Goal: Information Seeking & Learning: Learn about a topic

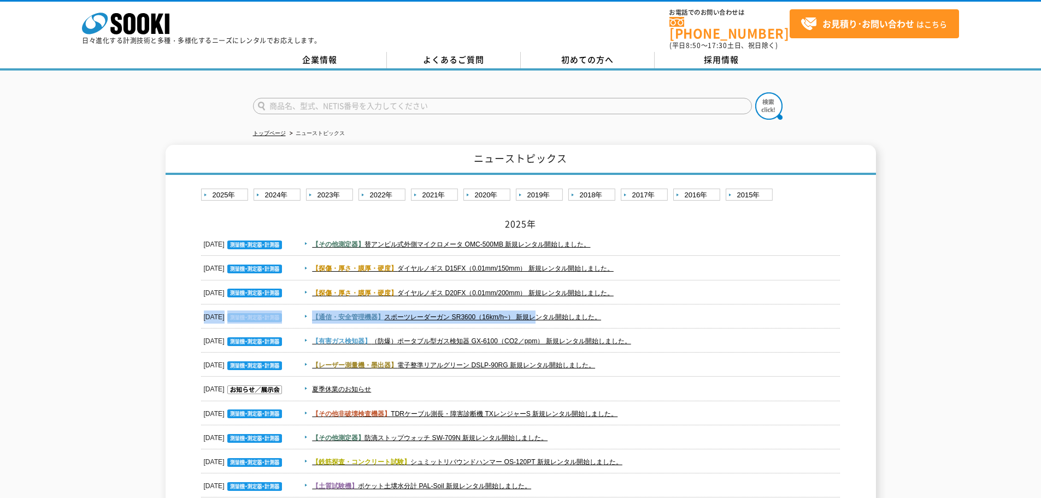
drag, startPoint x: 644, startPoint y: 283, endPoint x: 399, endPoint y: 298, distance: 244.7
click at [685, 281] on dd "【探傷・厚さ・膜厚・硬度】 ダイヤルノギス D20FX（0.01mm/200mm） 新規レンタル開始しました。" at bounding box center [520, 293] width 639 height 24
click at [674, 290] on span "【探傷・厚さ・膜厚・硬度】 ダイヤルノギス D20FX（0.01mm/200mm） 新規レンタル開始しました。" at bounding box center [571, 292] width 540 height 13
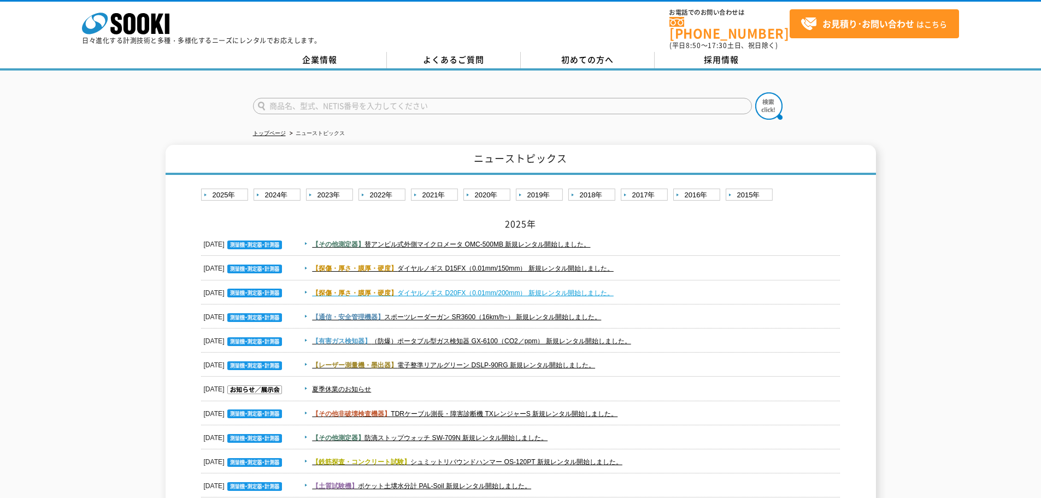
drag, startPoint x: 672, startPoint y: 290, endPoint x: 441, endPoint y: 289, distance: 231.1
click at [403, 287] on span "【探傷・厚さ・膜厚・硬度】 ダイヤルノギス D20FX（0.01mm/200mm） 新規レンタル開始しました。" at bounding box center [571, 292] width 540 height 13
copy link "ダイヤルノギス D20FX（0.01mm/200mm） 新規レンタル開始しました。"
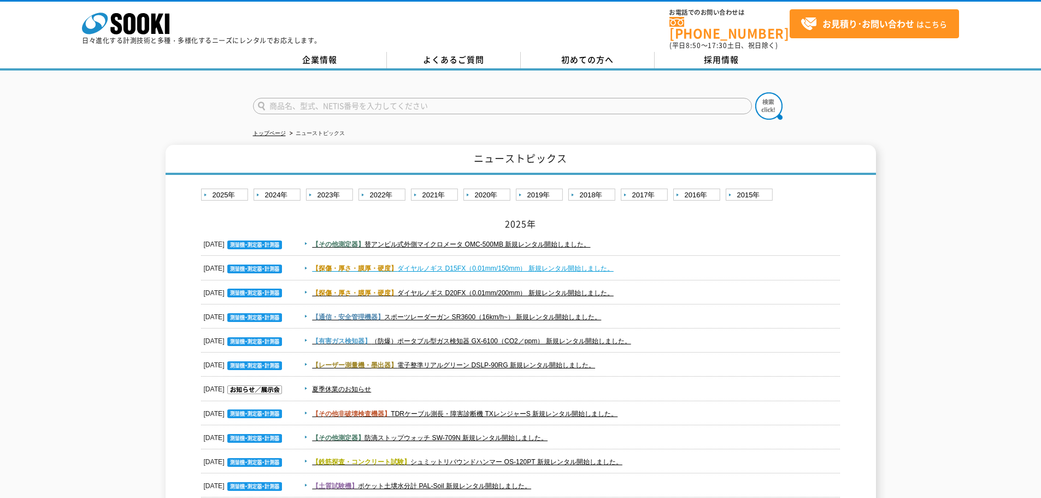
drag, startPoint x: 643, startPoint y: 260, endPoint x: 402, endPoint y: 264, distance: 240.5
click at [402, 264] on span "【探傷・厚さ・膜厚・硬度】 ダイヤルノギス D15FX（0.01mm/150mm） 新規レンタル開始しました。" at bounding box center [571, 268] width 540 height 13
copy link "ダイヤルノギス D15FX（0.01mm/150mm） 新規レンタル開始しました。"
drag, startPoint x: 620, startPoint y: 242, endPoint x: 368, endPoint y: 244, distance: 252.5
click at [368, 244] on span "【その他測定器】 替アンビル式外側マイクロメータ OMC-500MB 新規レンタル開始しました。" at bounding box center [571, 244] width 540 height 13
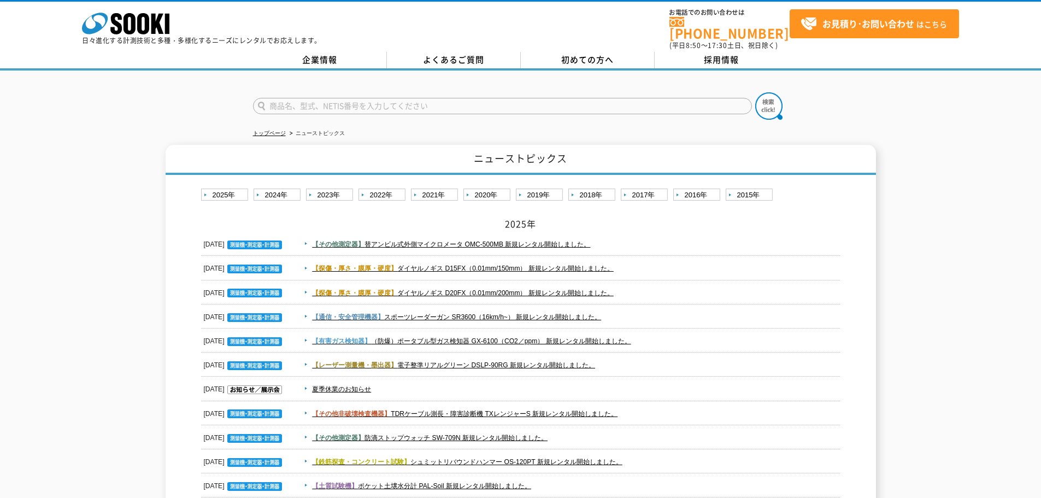
copy link "替アンビル式外側マイクロメータ OMC-500MB 新規レンタル開始しました。"
click at [473, 240] on link "【その他測定器】 替アンビル式外側マイクロメータ OMC-500MB 新規レンタル開始しました。" at bounding box center [451, 244] width 278 height 8
click at [478, 264] on link "【探傷・厚さ・膜厚・硬度】 ダイヤルノギス D15FX（0.01mm/150mm） 新規レンタル開始しました。" at bounding box center [463, 268] width 302 height 8
click at [447, 289] on link "【探傷・厚さ・膜厚・硬度】 ダイヤルノギス D20FX（0.01mm/200mm） 新規レンタル開始しました。" at bounding box center [463, 293] width 302 height 8
